Goal: Task Accomplishment & Management: Use online tool/utility

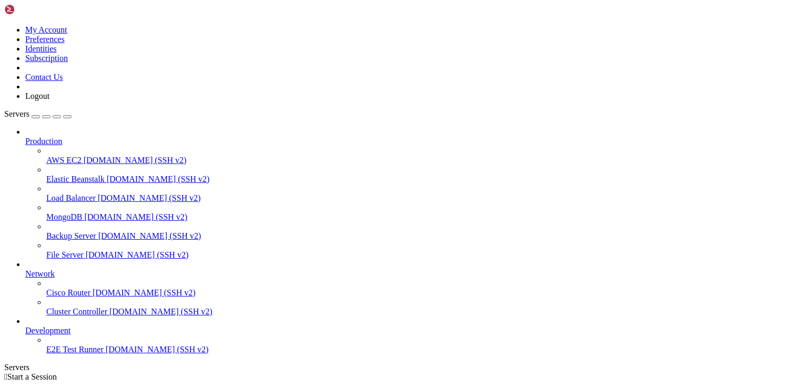
click at [36, 117] on div "button" at bounding box center [36, 117] width 0 height 0
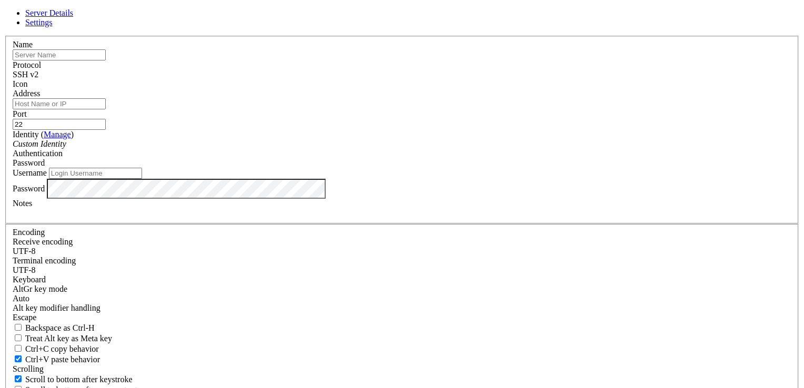
click at [345, 60] on div "Name" at bounding box center [402, 50] width 778 height 21
click at [106, 60] on input "text" at bounding box center [59, 54] width 93 height 11
type input "ubuntu"
type input "[TECHNICAL_ID]"
click at [142, 179] on input "Username" at bounding box center [95, 173] width 93 height 11
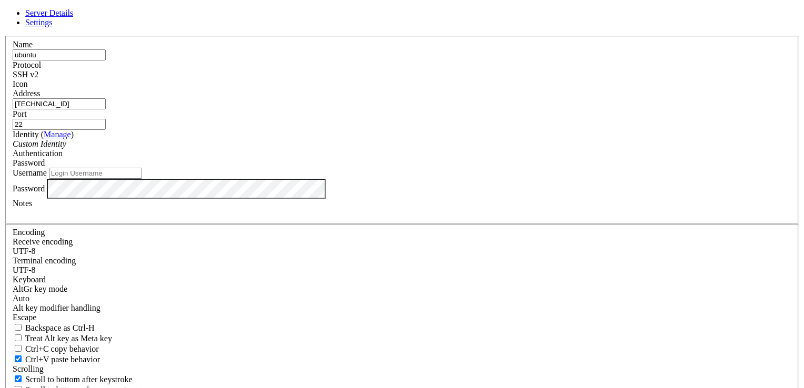
paste input "ubuntu"
type input "ubuntu"
click at [428, 199] on div "Password" at bounding box center [402, 189] width 778 height 20
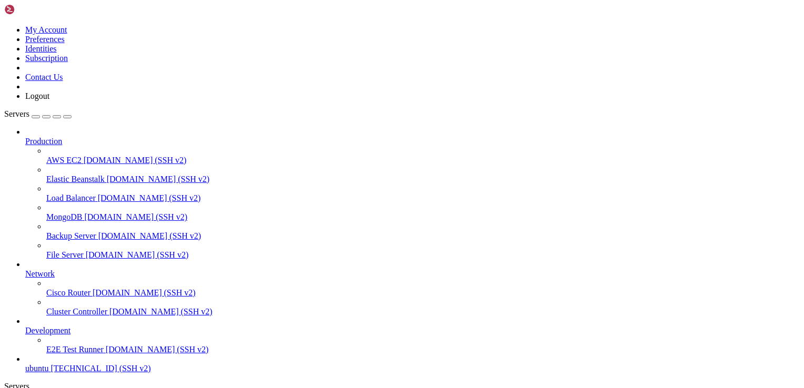
scroll to position [36, 0]
click at [64, 364] on span "[TECHNICAL_ID] (SSH v2)" at bounding box center [100, 368] width 100 height 9
click at [48, 364] on span "ubuntu" at bounding box center [36, 368] width 23 height 9
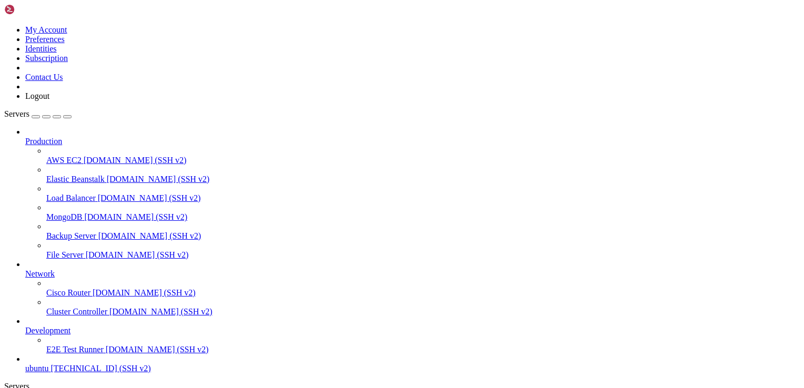
scroll to position [53, 0]
click at [106, 29] on div "Failed" at bounding box center [53, 23] width 105 height 9
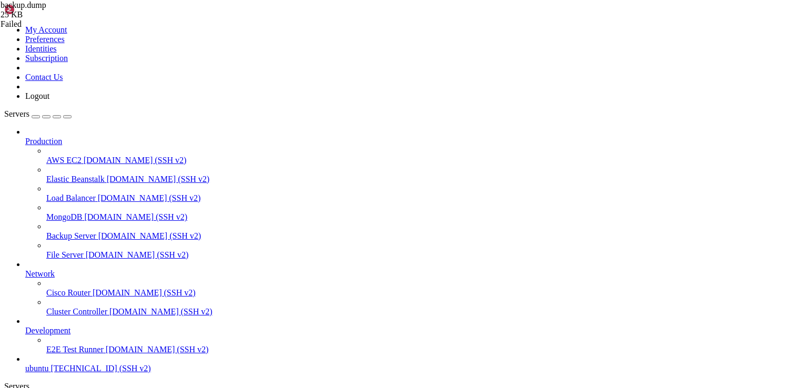
click at [46, 9] on span "backup.dump" at bounding box center [24, 5] width 46 height 9
click at [1, 9] on icon at bounding box center [1, 5] width 0 height 9
drag, startPoint x: 730, startPoint y: 60, endPoint x: 728, endPoint y: 72, distance: 12.3
click at [106, 29] on div "backup.dump 25 KB Failed" at bounding box center [53, 15] width 105 height 28
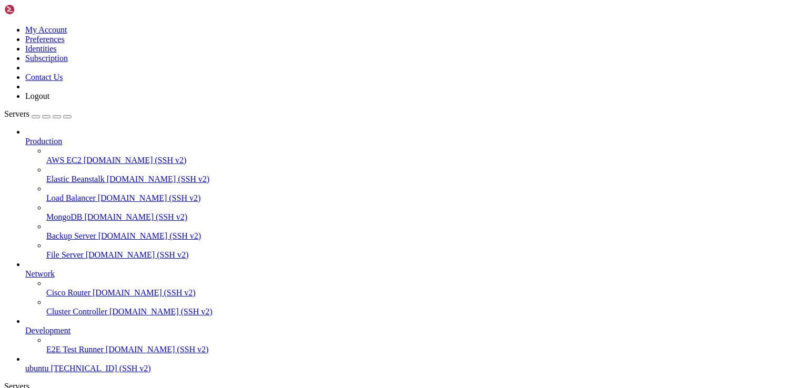
type input "/tmp"
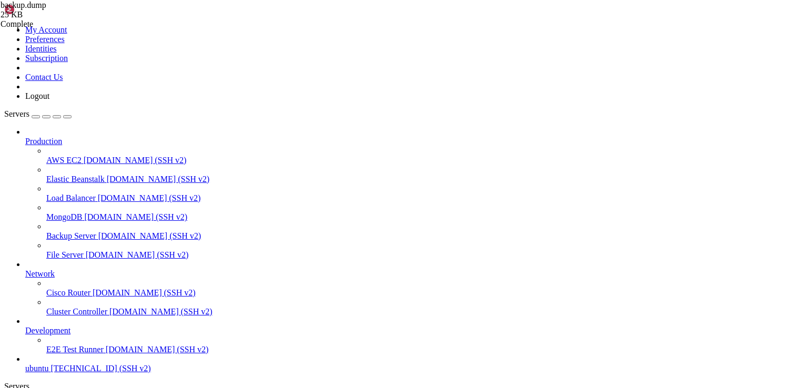
drag, startPoint x: 276, startPoint y: 910, endPoint x: 9, endPoint y: 912, distance: 266.2
copy x-row "pg_restore: error: unsupported version (1.16) in file header"
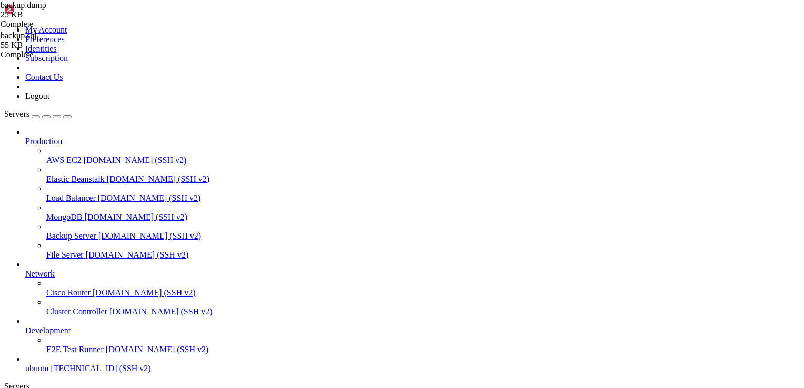
scroll to position [0, 0]
drag, startPoint x: 553, startPoint y: 882, endPoint x: 136, endPoint y: 924, distance: 419.7
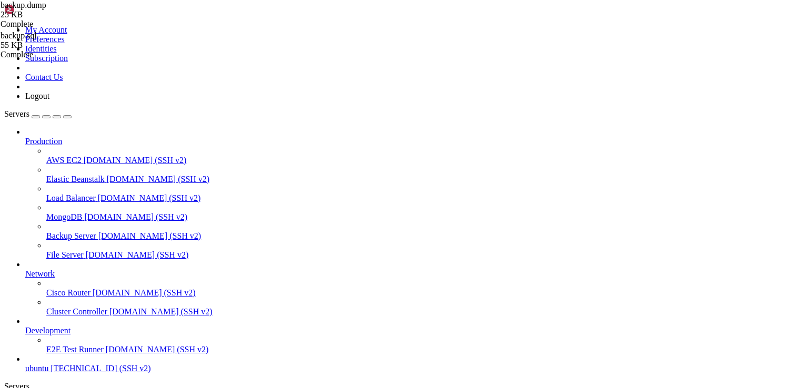
scroll to position [89, 0]
copy div "ubuntu@27443 : ~ $ psql -U postgres -d allline_db -f /tmp/backup.sql psql: erro…"
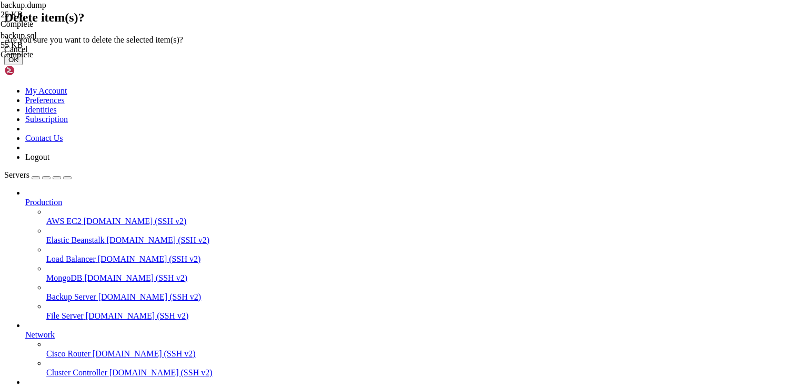
click at [23, 65] on button "OK" at bounding box center [13, 59] width 18 height 11
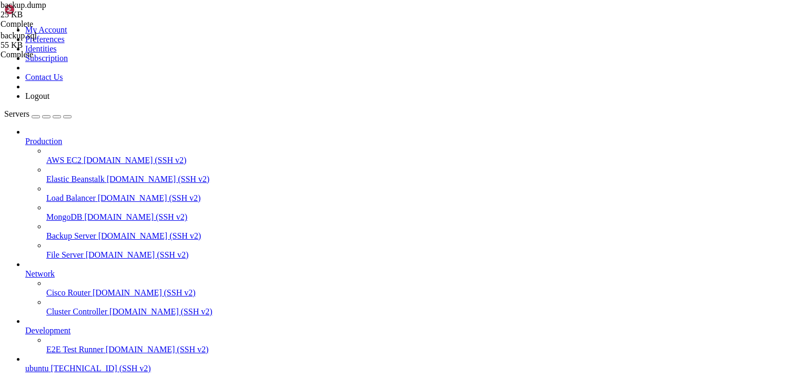
scroll to position [8, 0]
